Goal: Register for event/course

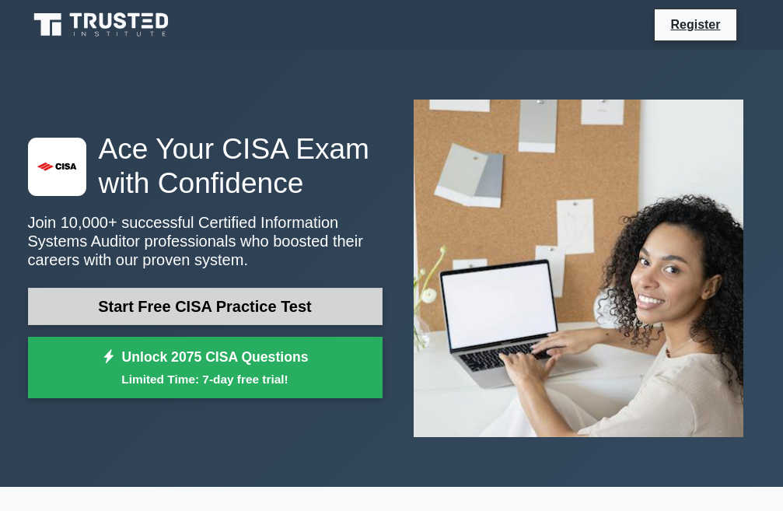
click at [206, 303] on link "Start Free CISA Practice Test" at bounding box center [205, 306] width 355 height 37
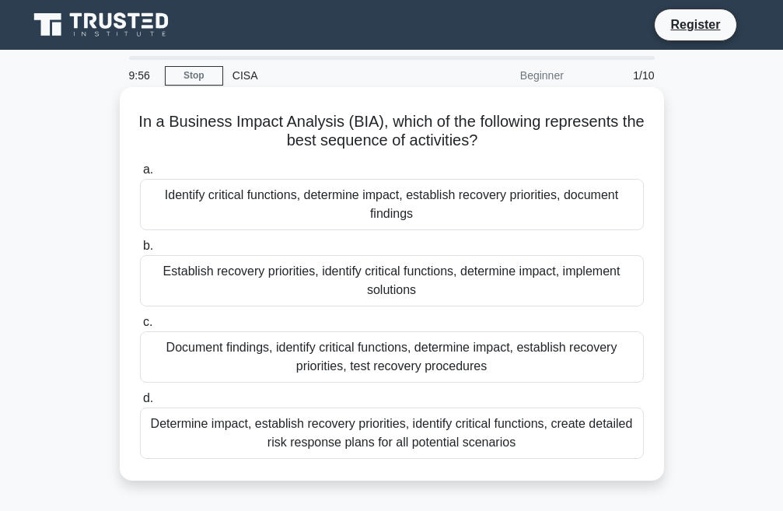
click at [224, 191] on div "Identify critical functions, determine impact, establish recovery priorities, d…" at bounding box center [392, 204] width 504 height 51
click at [140, 175] on input "a. Identify critical functions, determine impact, establish recovery priorities…" at bounding box center [140, 170] width 0 height 10
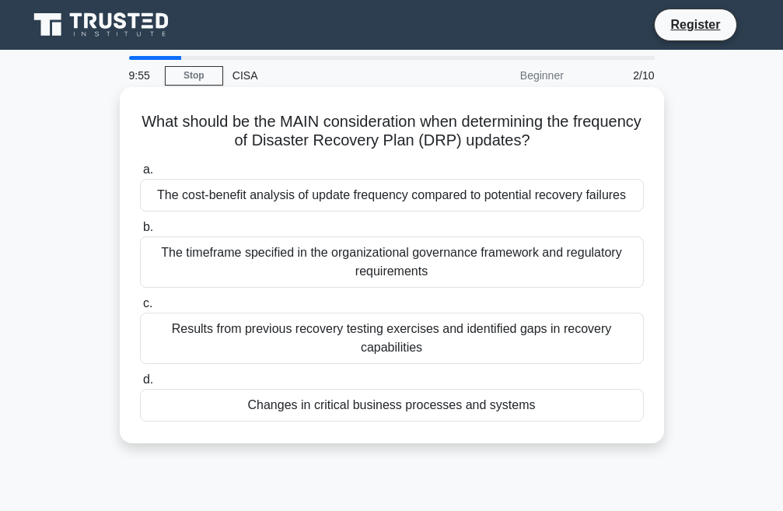
click at [245, 199] on div "The cost-benefit analysis of update frequency compared to potential recovery fa…" at bounding box center [392, 195] width 504 height 33
click at [140, 175] on input "a. The cost-benefit analysis of update frequency compared to potential recovery…" at bounding box center [140, 170] width 0 height 10
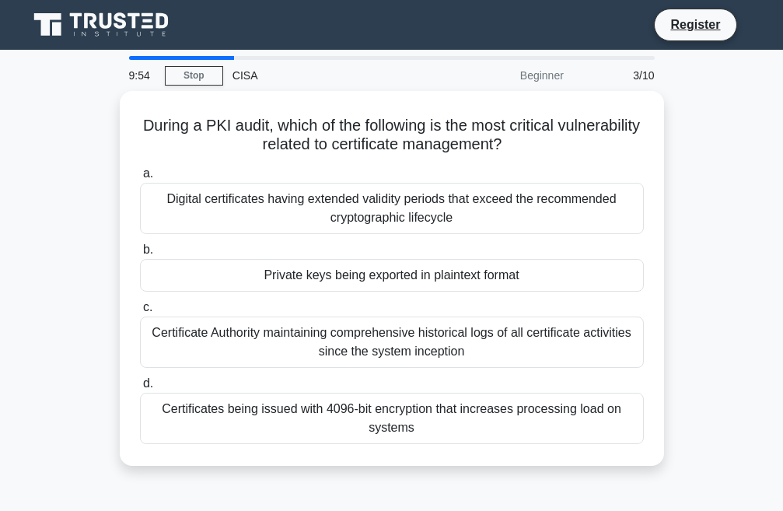
click at [245, 199] on div "Digital certificates having extended validity periods that exceed the recommend…" at bounding box center [392, 208] width 504 height 51
click at [140, 179] on input "a. Digital certificates having extended validity periods that exceed the recomm…" at bounding box center [140, 174] width 0 height 10
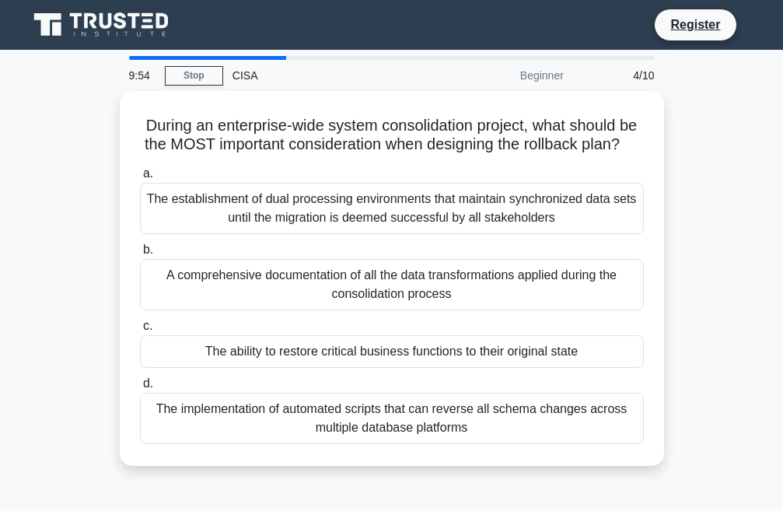
click at [245, 199] on div "The establishment of dual processing environments that maintain synchronized da…" at bounding box center [392, 208] width 504 height 51
click at [140, 179] on input "a. The establishment of dual processing environments that maintain synchronized…" at bounding box center [140, 174] width 0 height 10
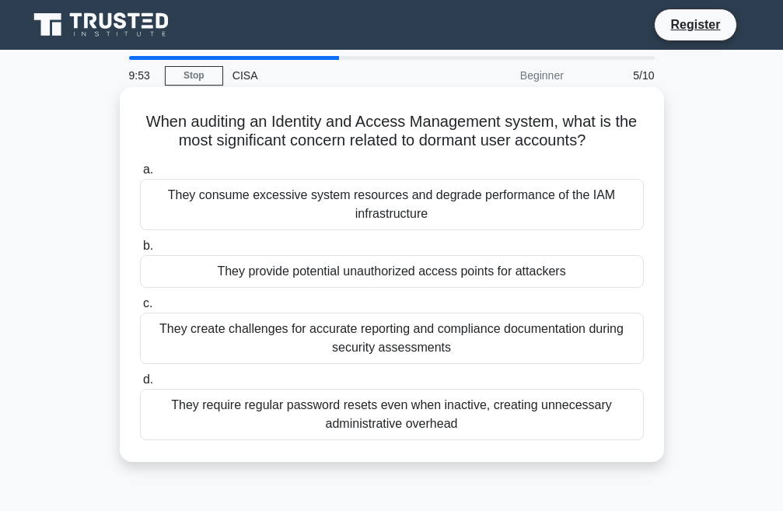
click at [237, 222] on div "They consume excessive system resources and degrade performance of the IAM infr…" at bounding box center [392, 204] width 504 height 51
click at [140, 175] on input "a. They consume excessive system resources and degrade performance of the IAM i…" at bounding box center [140, 170] width 0 height 10
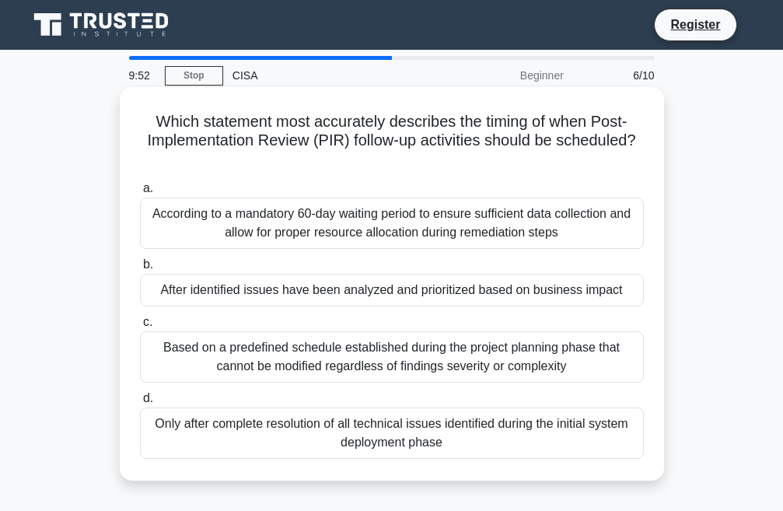
click at [236, 223] on div "According to a mandatory 60-day waiting period to ensure sufficient data collec…" at bounding box center [392, 223] width 504 height 51
click at [140, 194] on input "a. According to a mandatory 60-day waiting period to ensure sufficient data col…" at bounding box center [140, 189] width 0 height 10
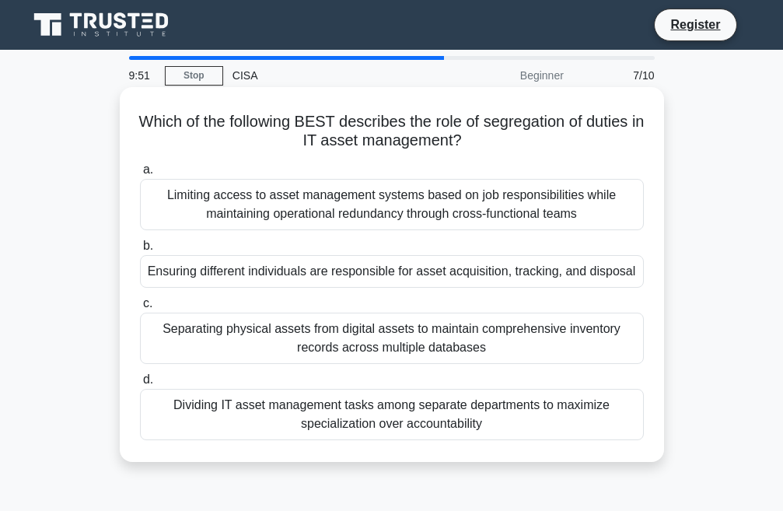
click at [241, 250] on label "b. Ensuring different individuals are responsible for asset acquisition, tracki…" at bounding box center [392, 261] width 504 height 51
click at [140, 250] on input "b. Ensuring different individuals are responsible for asset acquisition, tracki…" at bounding box center [140, 246] width 0 height 10
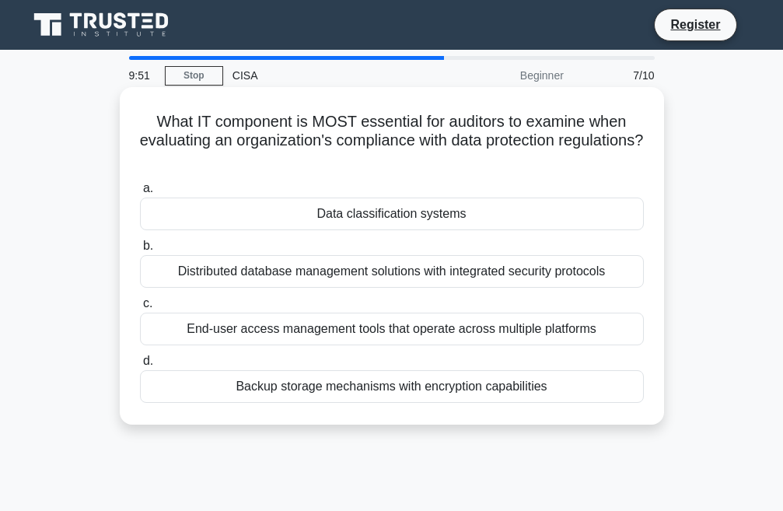
click at [236, 256] on label "b. Distributed database management solutions with integrated security protocols" at bounding box center [392, 261] width 504 height 51
click at [140, 251] on input "b. Distributed database management solutions with integrated security protocols" at bounding box center [140, 246] width 0 height 10
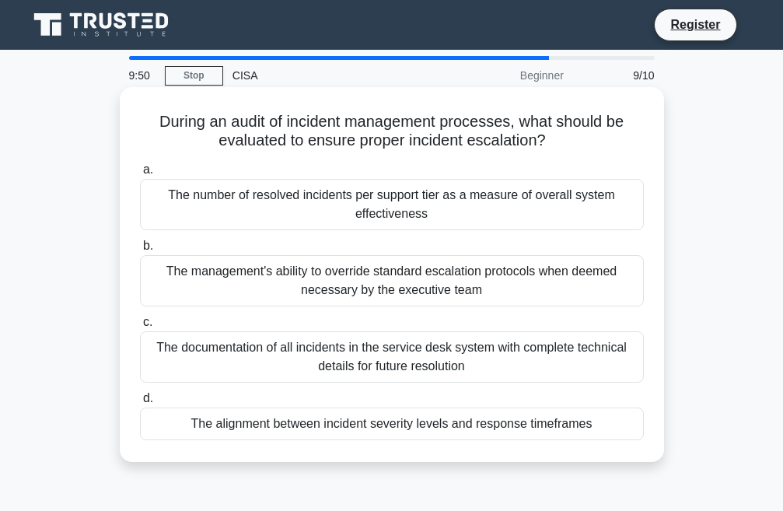
click at [256, 225] on div "The number of resolved incidents per support tier as a measure of overall syste…" at bounding box center [392, 204] width 504 height 51
click at [140, 175] on input "a. The number of resolved incidents per support tier as a measure of overall sy…" at bounding box center [140, 170] width 0 height 10
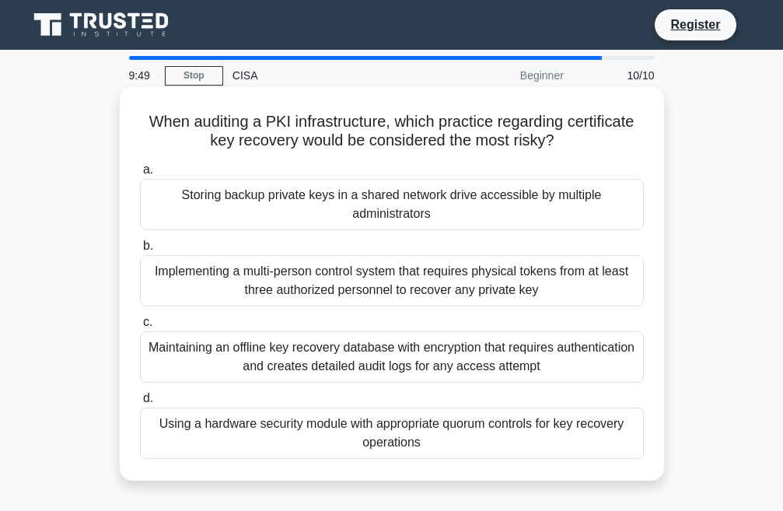
click at [241, 273] on div "Implementing a multi-person control system that requires physical tokens from a…" at bounding box center [392, 280] width 504 height 51
click at [140, 251] on input "b. Implementing a multi-person control system that requires physical tokens fro…" at bounding box center [140, 246] width 0 height 10
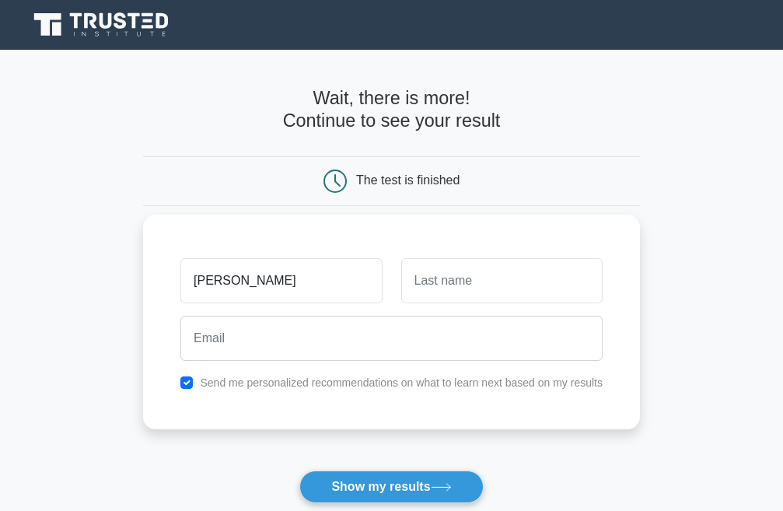
type input "Shivansh"
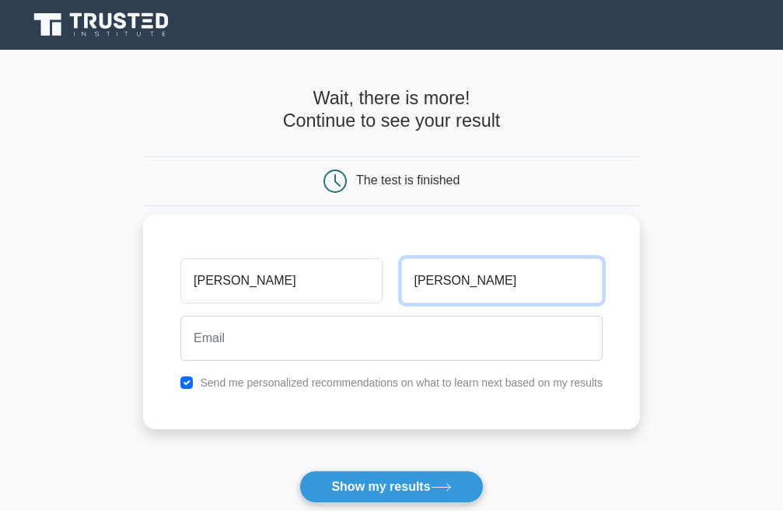
type input "Singh"
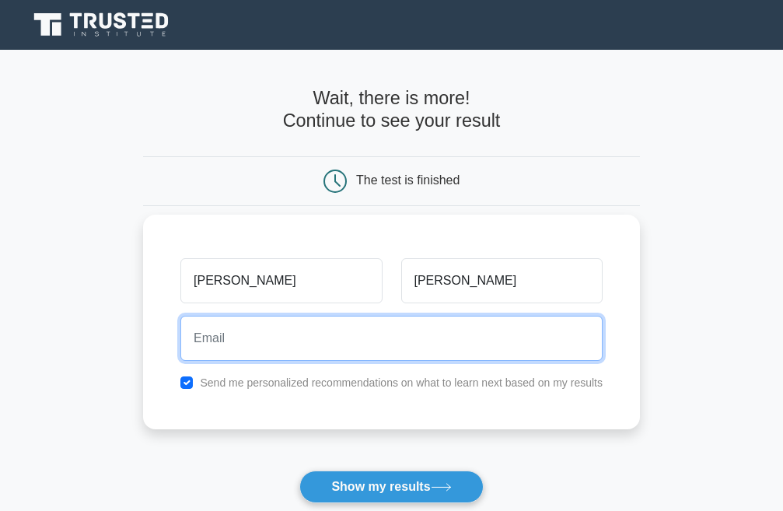
click at [236, 348] on input "email" at bounding box center [391, 338] width 422 height 45
type input "rr7268870@gmail.com"
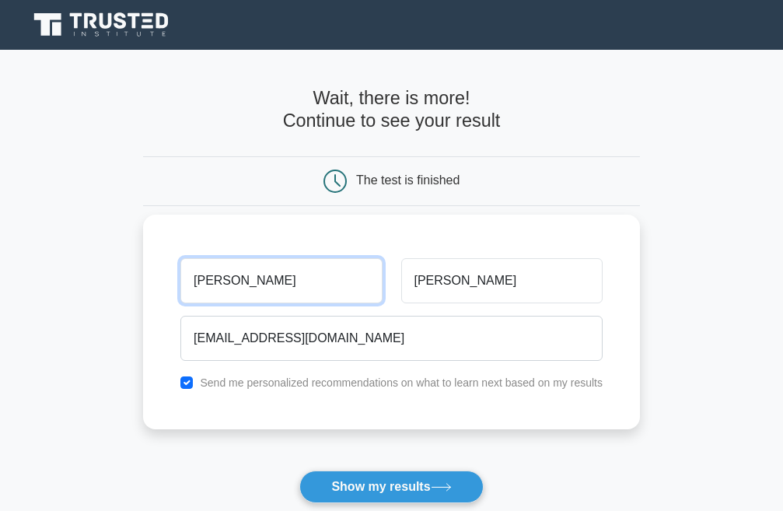
drag, startPoint x: 257, startPoint y: 282, endPoint x: 174, endPoint y: 269, distance: 84.2
click at [174, 269] on div "Shivansh" at bounding box center [281, 281] width 220 height 58
type input "kkk"
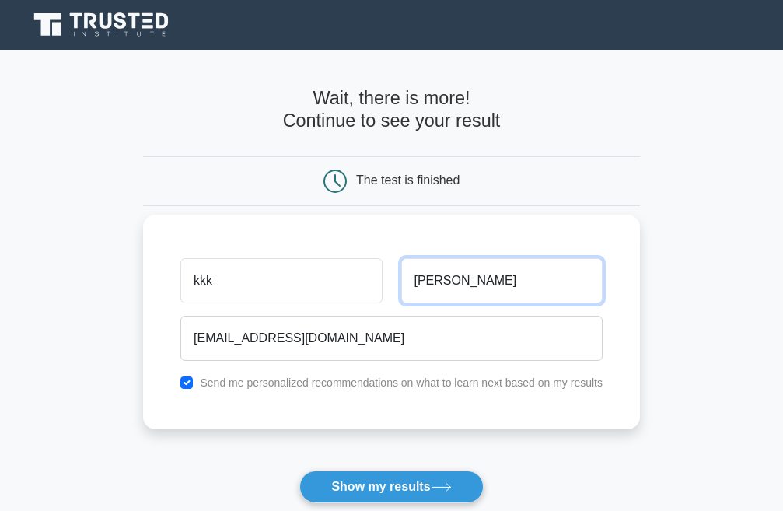
drag, startPoint x: 447, startPoint y: 274, endPoint x: 389, endPoint y: 281, distance: 58.8
click at [389, 281] on div "kkk Singh" at bounding box center [391, 281] width 441 height 58
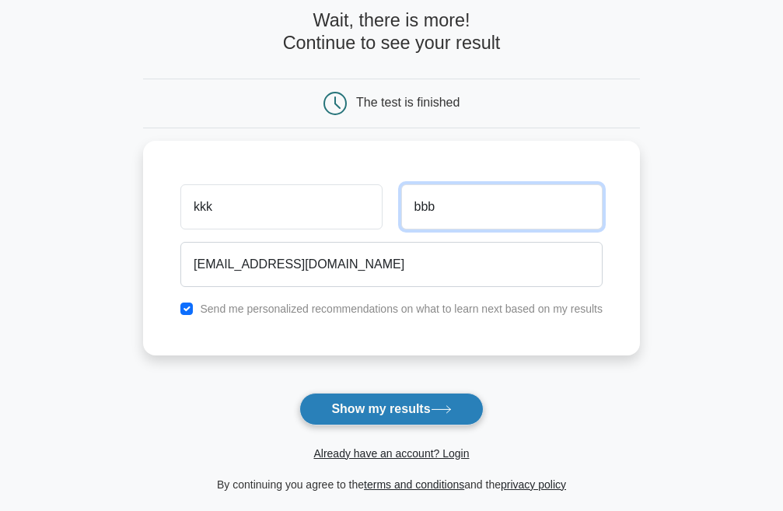
type input "bbb"
click at [377, 412] on button "Show my results" at bounding box center [391, 409] width 184 height 33
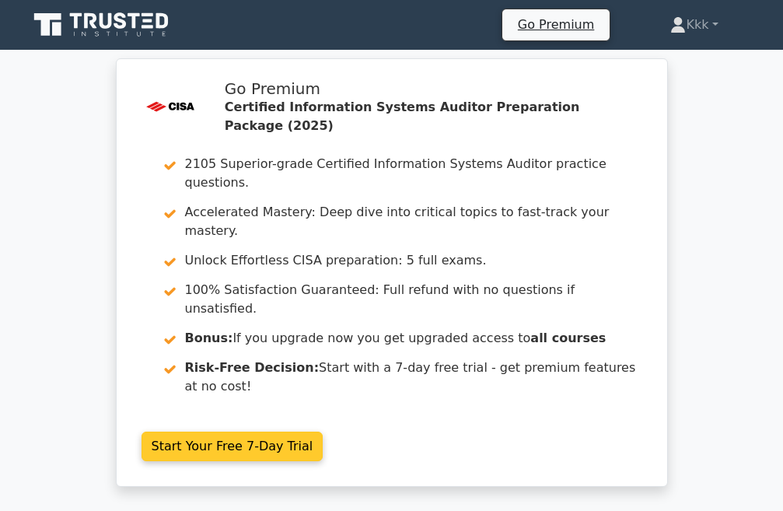
click at [215, 432] on link "Start Your Free 7-Day Trial" at bounding box center [233, 447] width 182 height 30
